Goal: Task Accomplishment & Management: Complete application form

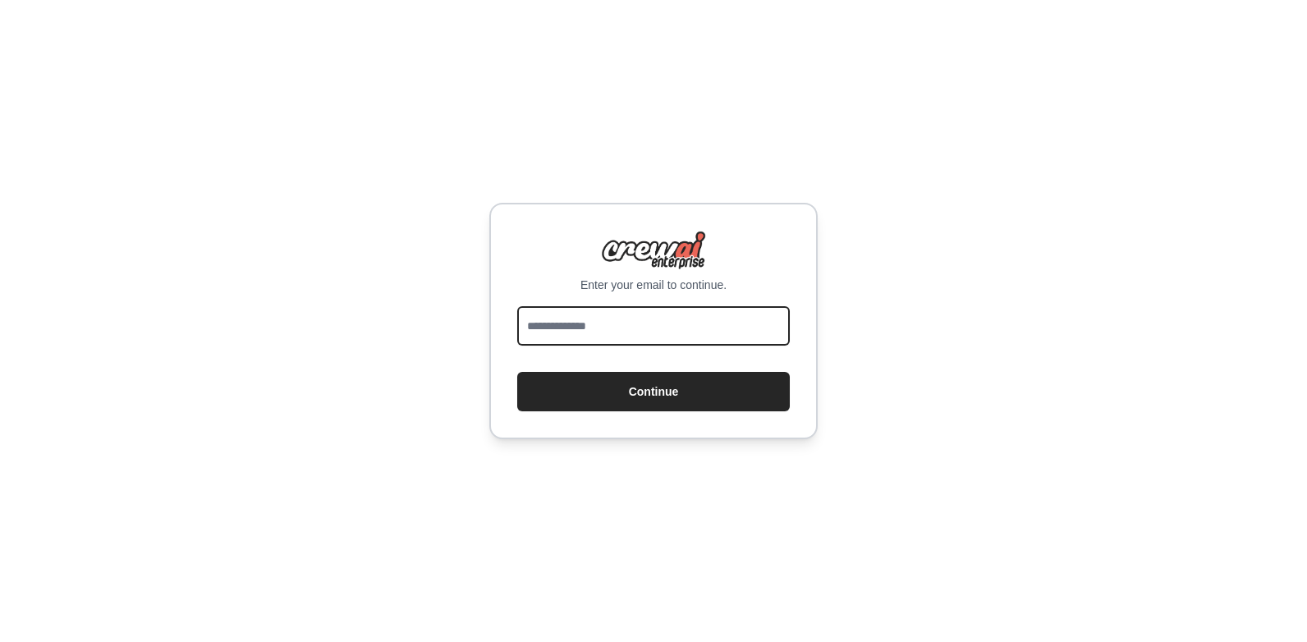
drag, startPoint x: 651, startPoint y: 331, endPoint x: 773, endPoint y: 146, distance: 221.5
click at [652, 328] on input "email" at bounding box center [653, 325] width 272 height 39
